Goal: Task Accomplishment & Management: Use online tool/utility

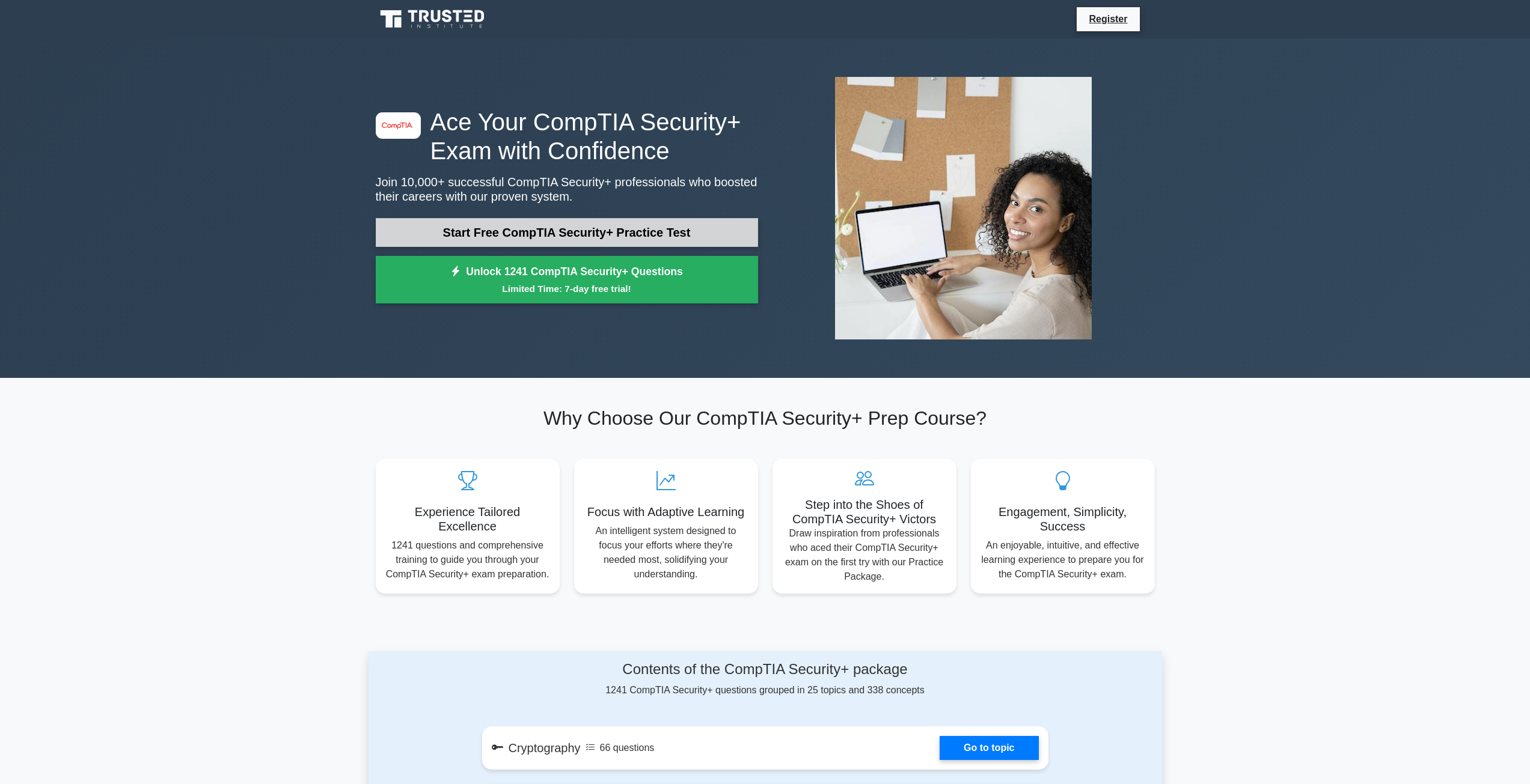
click at [516, 234] on link "Start Free CompTIA Security+ Practice Test" at bounding box center [566, 232] width 382 height 29
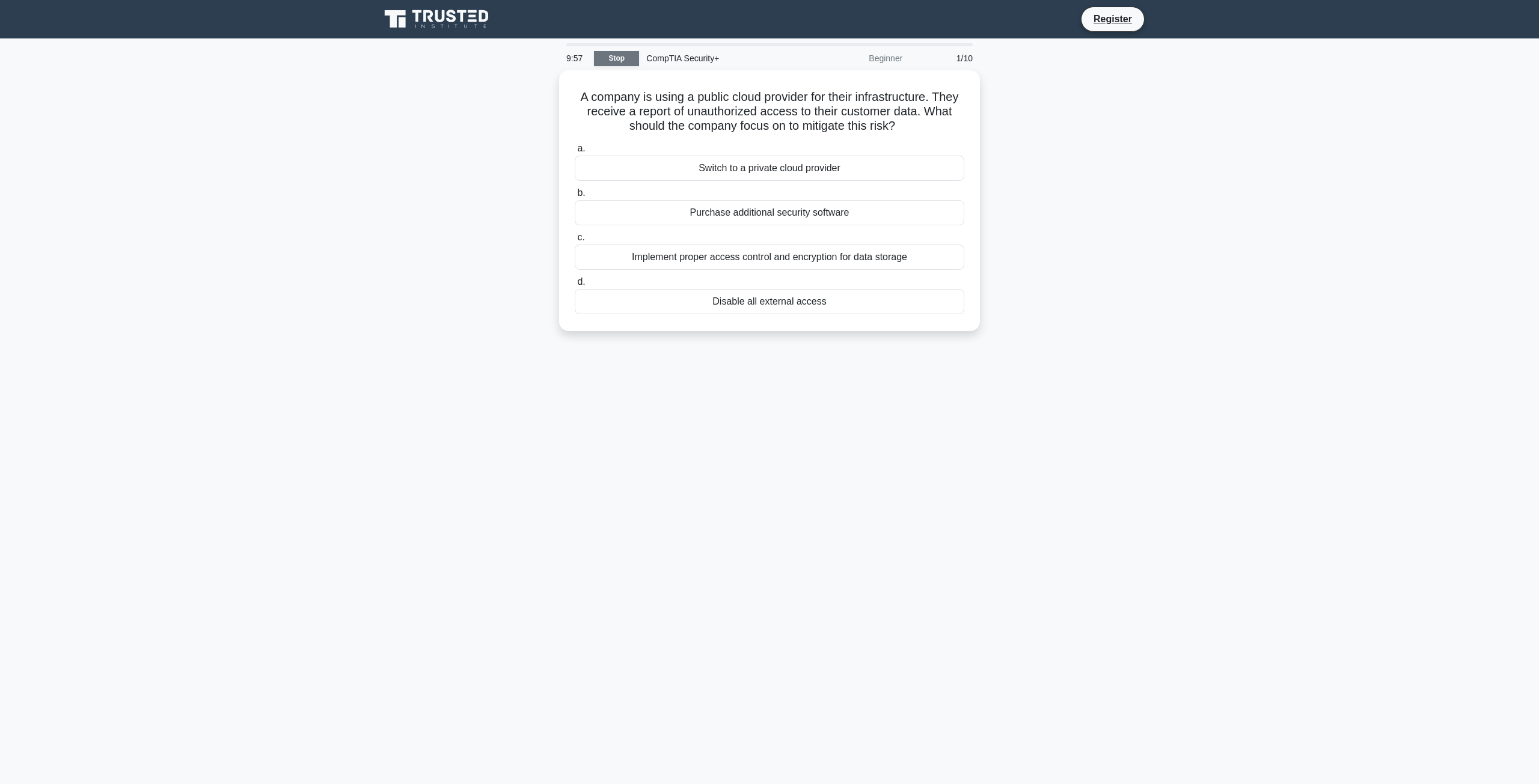
click at [617, 53] on link "Stop" at bounding box center [616, 59] width 45 height 15
